Goal: Contribute content: Contribute content

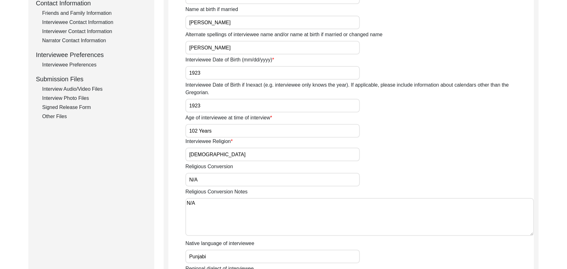
scroll to position [223, 0]
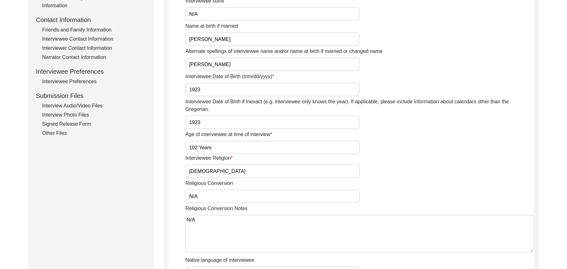
click at [87, 103] on div "Interview Audio/Video Files" at bounding box center [94, 106] width 104 height 8
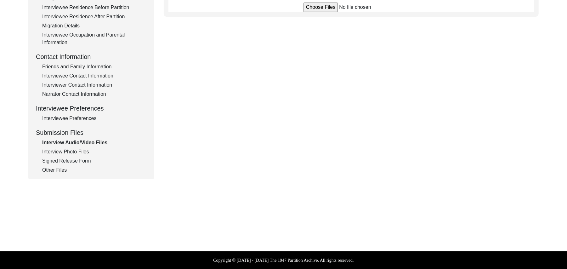
scroll to position [186, 0]
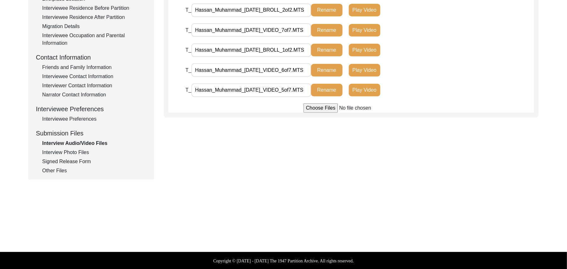
click at [312, 109] on input "file" at bounding box center [350, 107] width 95 height 9
click at [313, 108] on input "file" at bounding box center [350, 107] width 95 height 9
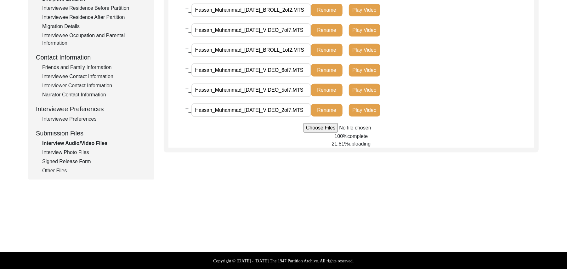
click at [319, 130] on input "file" at bounding box center [350, 127] width 95 height 9
type input "C:\fakepath\Hassan_Muhammad_[DATE]_VIDEO_4of7.MTS"
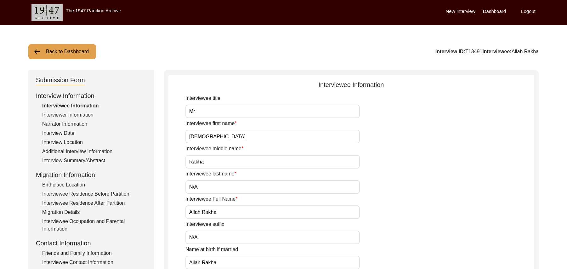
scroll to position [117, 0]
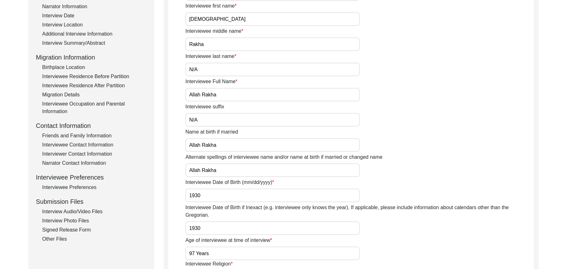
click at [97, 211] on div "Interview Audio/Video Files" at bounding box center [94, 212] width 104 height 8
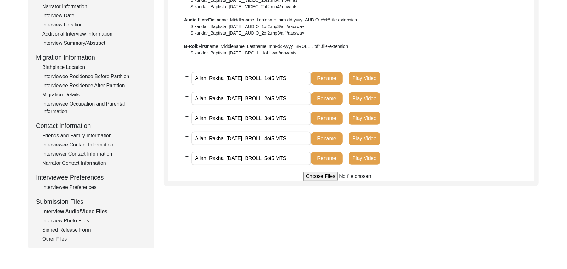
click at [329, 176] on input "file" at bounding box center [350, 176] width 95 height 9
click at [311, 178] on input "file" at bounding box center [350, 176] width 95 height 9
click at [317, 178] on input "file" at bounding box center [350, 176] width 95 height 9
click at [315, 177] on input "file" at bounding box center [350, 176] width 95 height 9
type input "C:\fakepath\Allah_Rakha_08-12-2025_VIDEO_2of4.MTS"
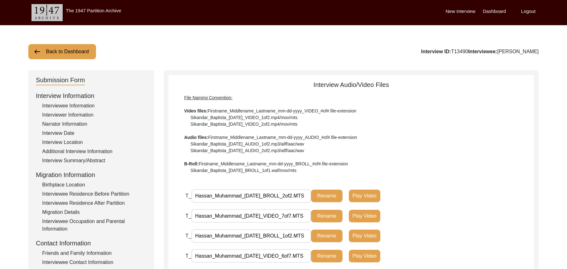
scroll to position [186, 0]
